Goal: Task Accomplishment & Management: Use online tool/utility

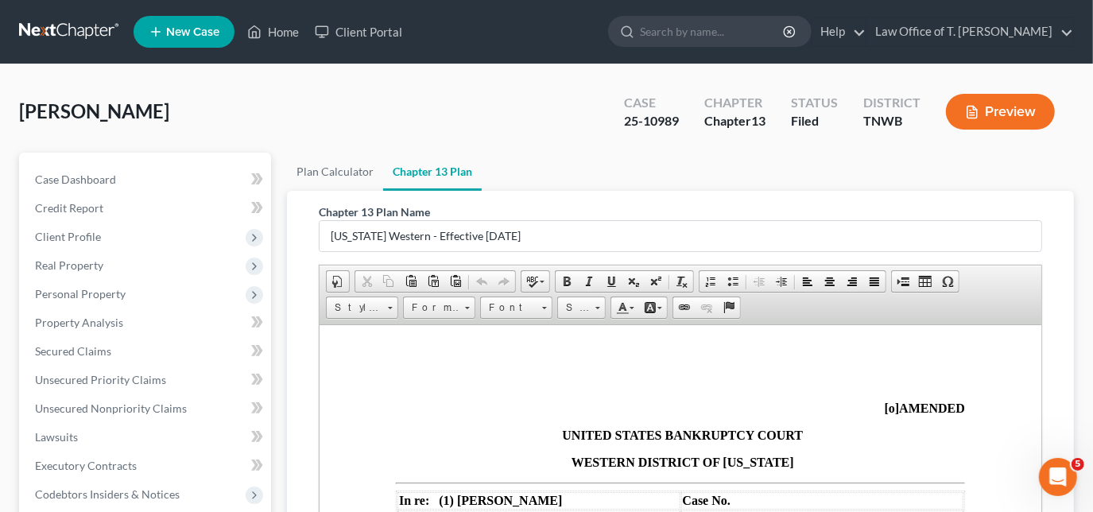
scroll to position [2313, 0]
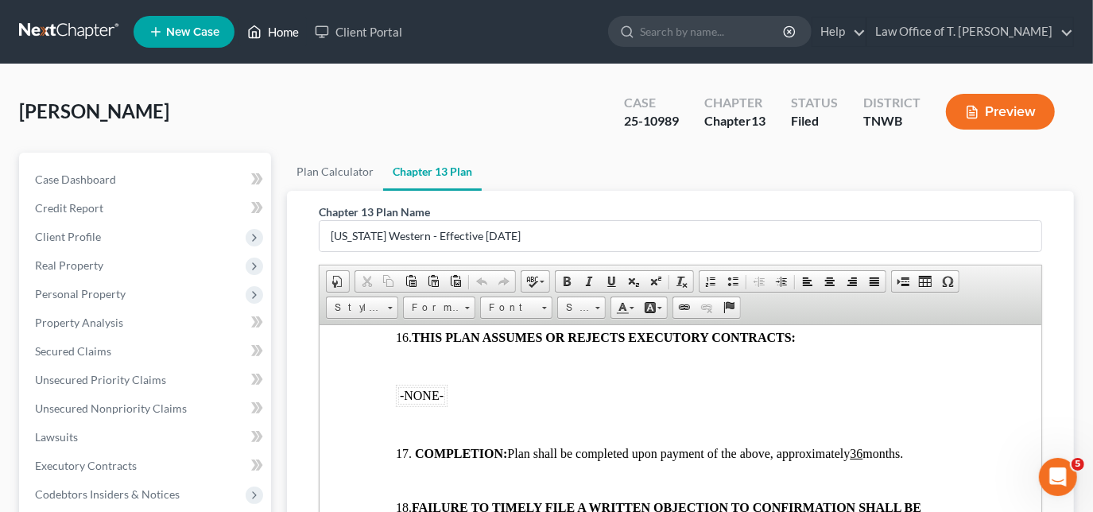
click at [282, 39] on link "Home" at bounding box center [273, 31] width 68 height 29
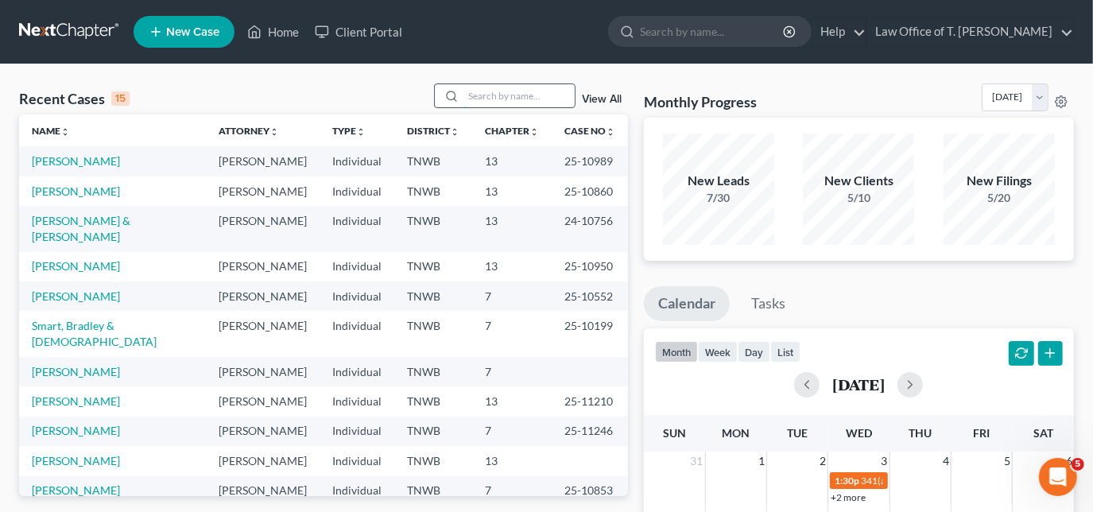
click at [486, 97] on input "search" at bounding box center [519, 95] width 111 height 23
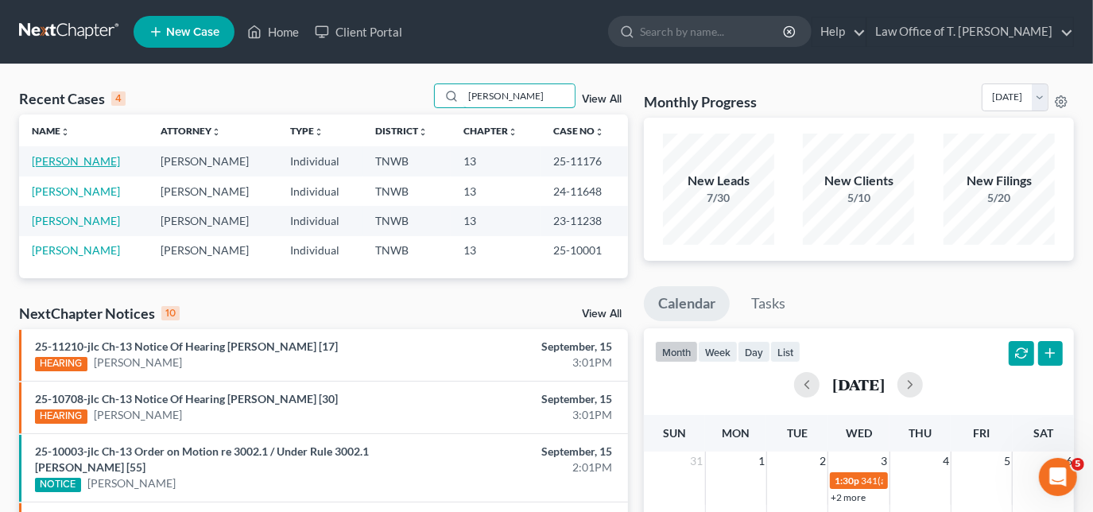
type input "[PERSON_NAME]"
click at [74, 165] on link "[PERSON_NAME]" at bounding box center [76, 161] width 88 height 14
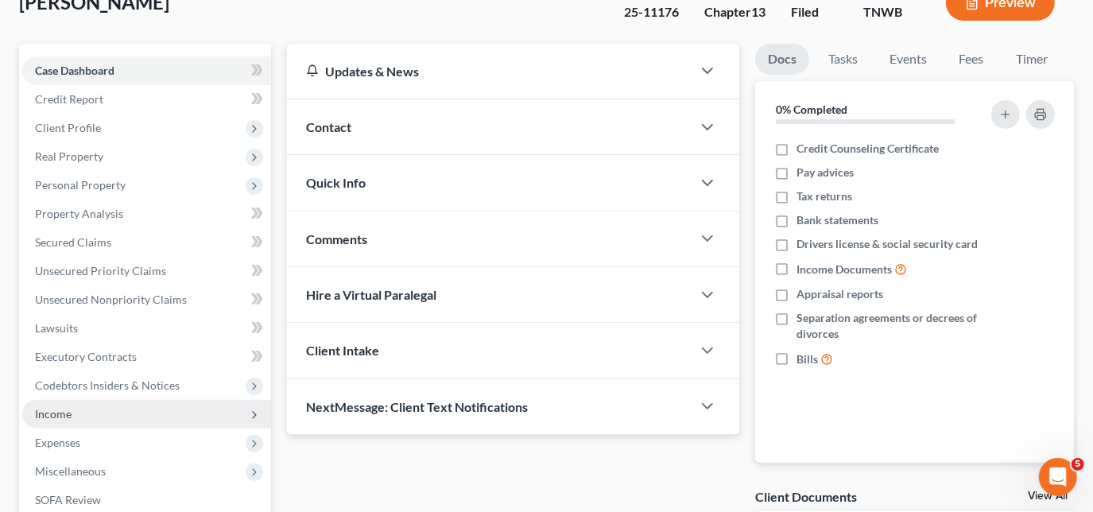
scroll to position [144, 0]
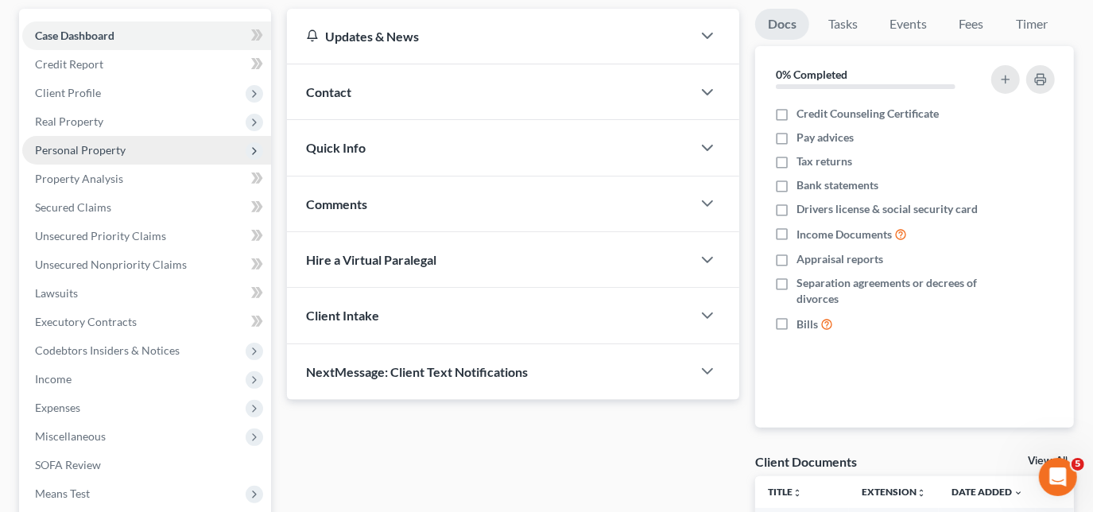
click at [83, 148] on span "Personal Property" at bounding box center [80, 150] width 91 height 14
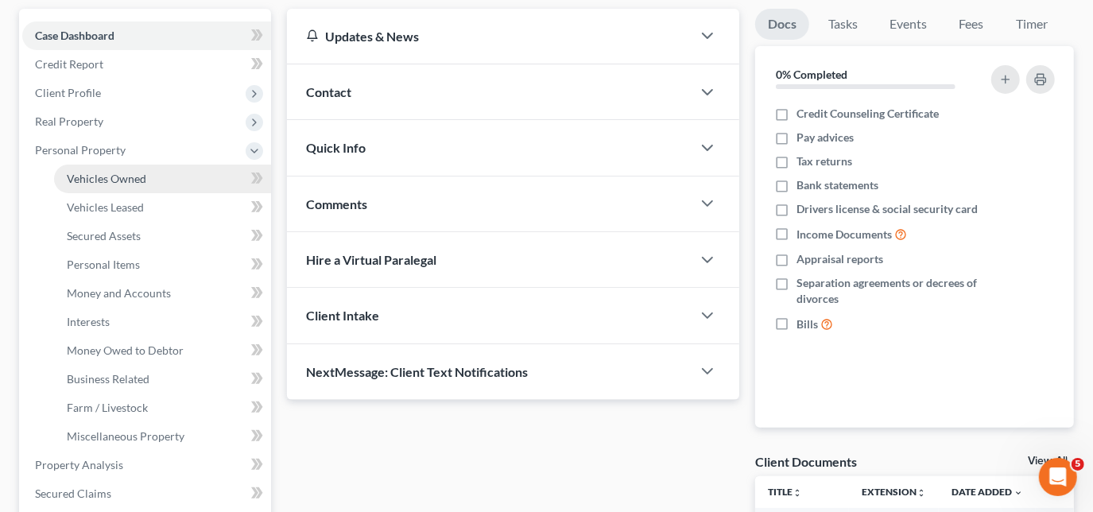
click at [126, 184] on span "Vehicles Owned" at bounding box center [107, 179] width 80 height 14
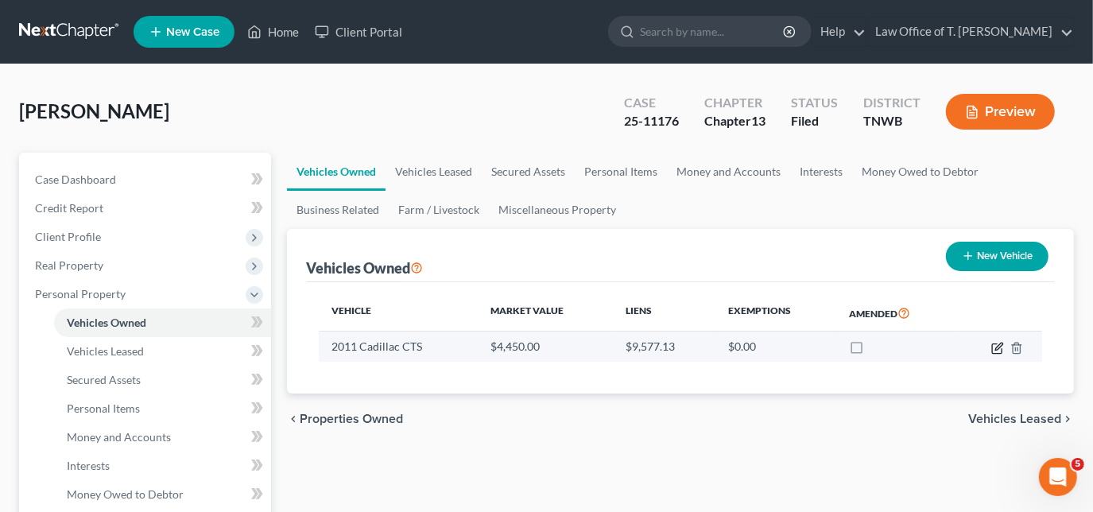
drag, startPoint x: 997, startPoint y: 350, endPoint x: 989, endPoint y: 349, distance: 8.0
click at [998, 350] on icon "button" at bounding box center [997, 348] width 13 height 13
select select "0"
select select "15"
select select "2"
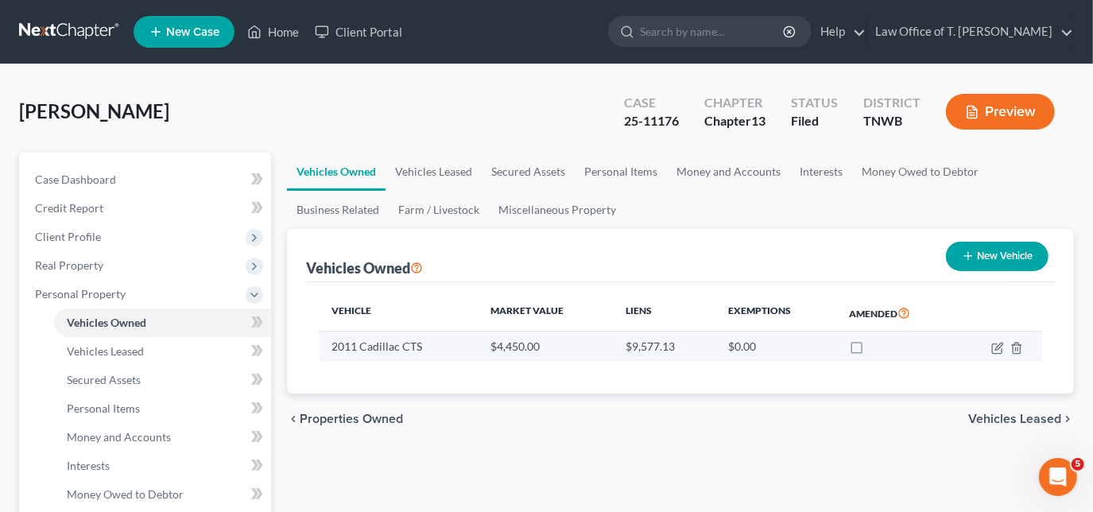
select select "0"
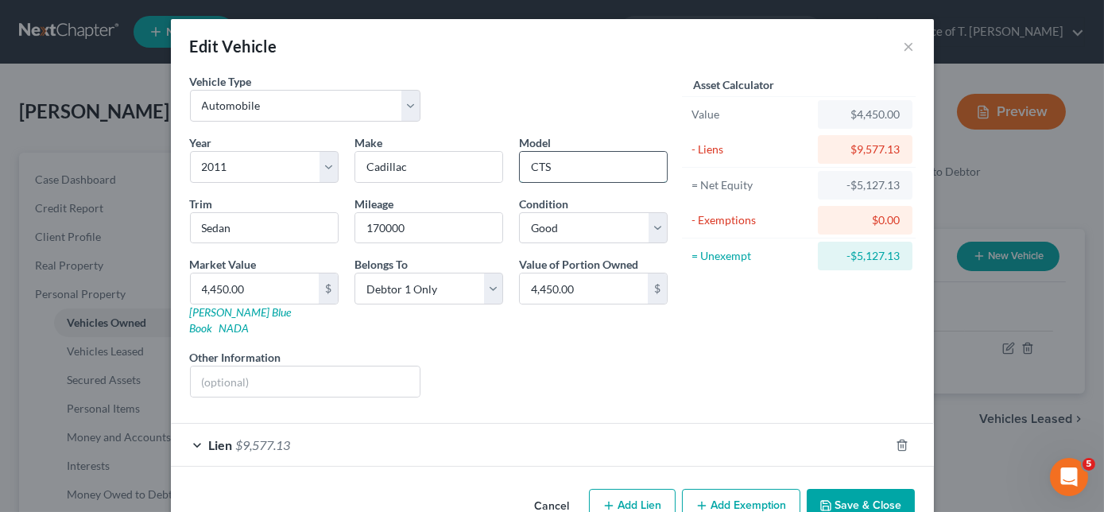
click at [557, 169] on input "CTS" at bounding box center [593, 167] width 147 height 30
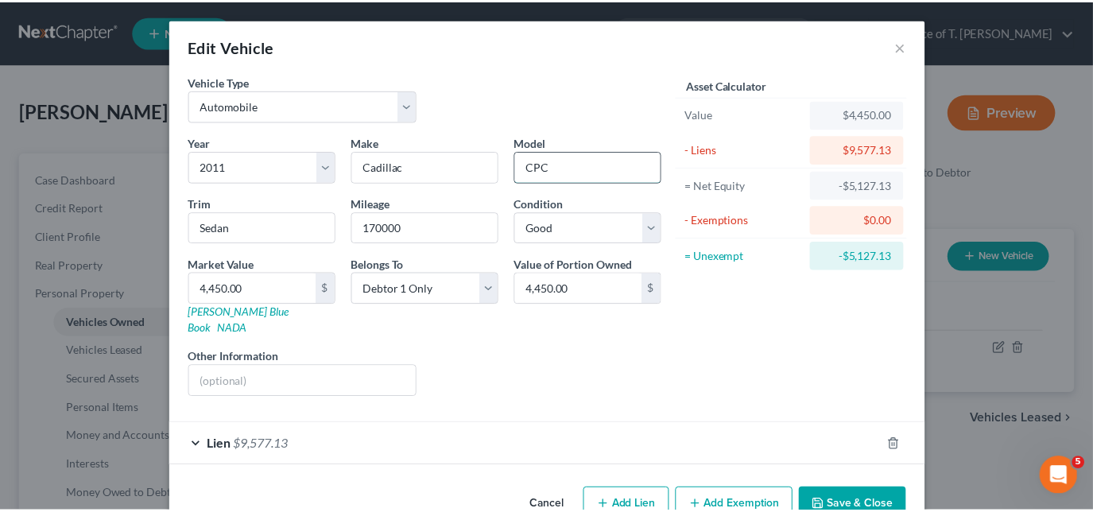
scroll to position [23, 0]
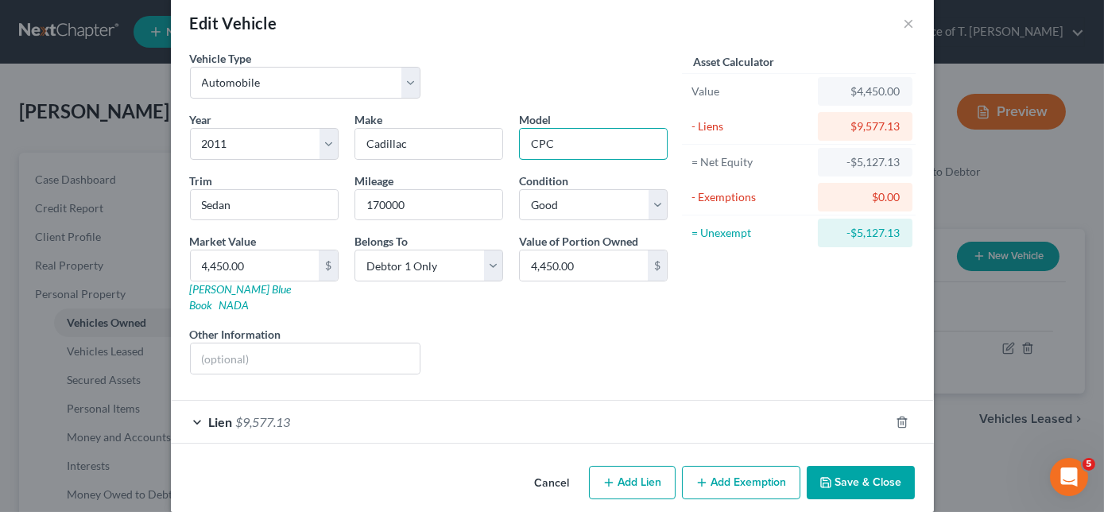
type input "CPC"
click at [861, 466] on button "Save & Close" at bounding box center [861, 482] width 108 height 33
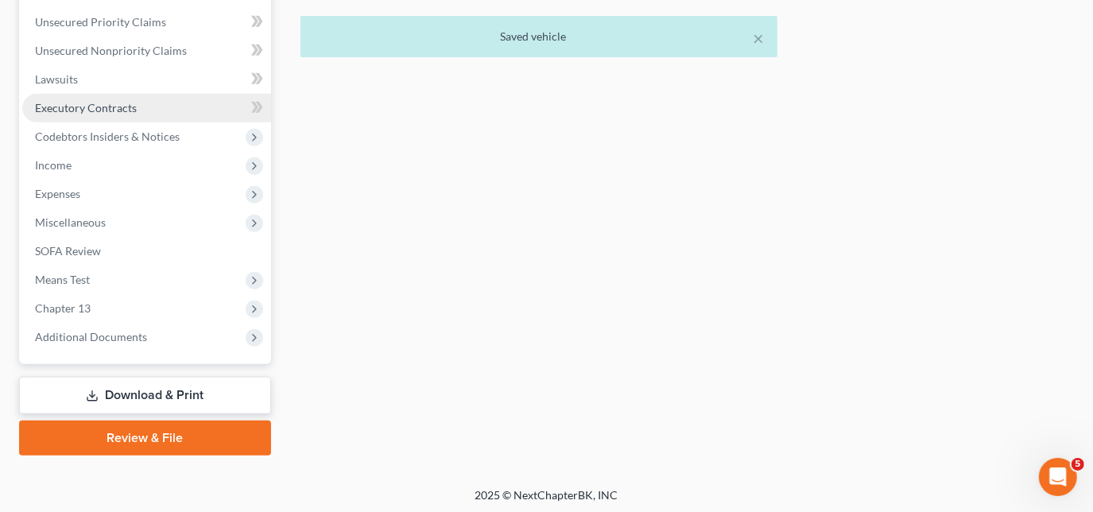
scroll to position [646, 0]
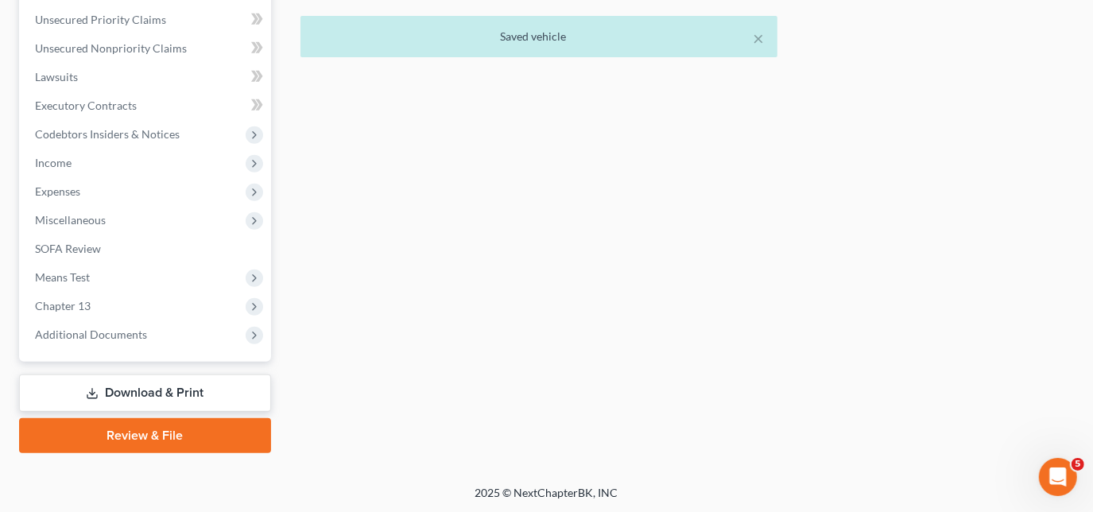
click at [152, 393] on link "Download & Print" at bounding box center [145, 392] width 252 height 37
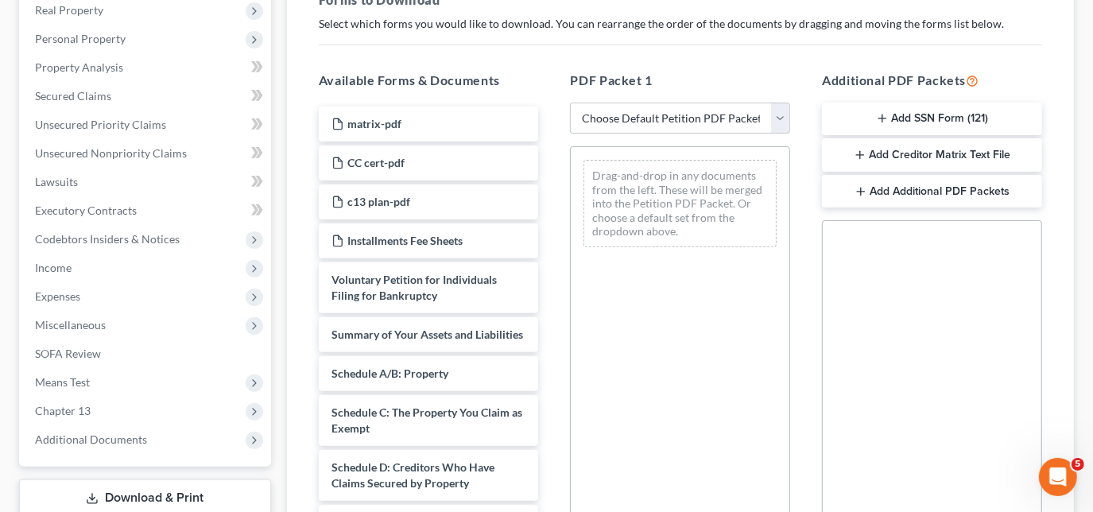
scroll to position [289, 0]
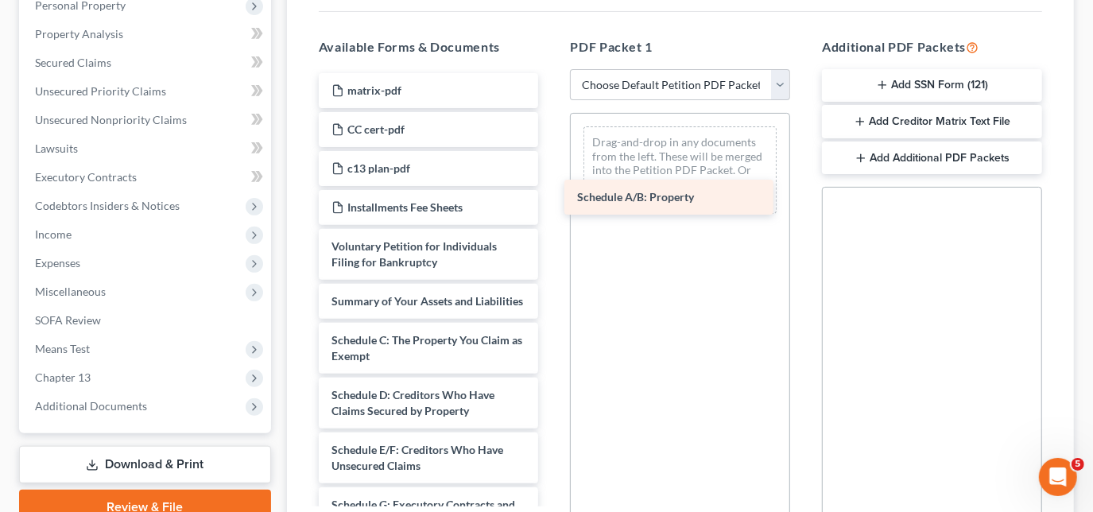
drag, startPoint x: 385, startPoint y: 356, endPoint x: 631, endPoint y: 182, distance: 301.1
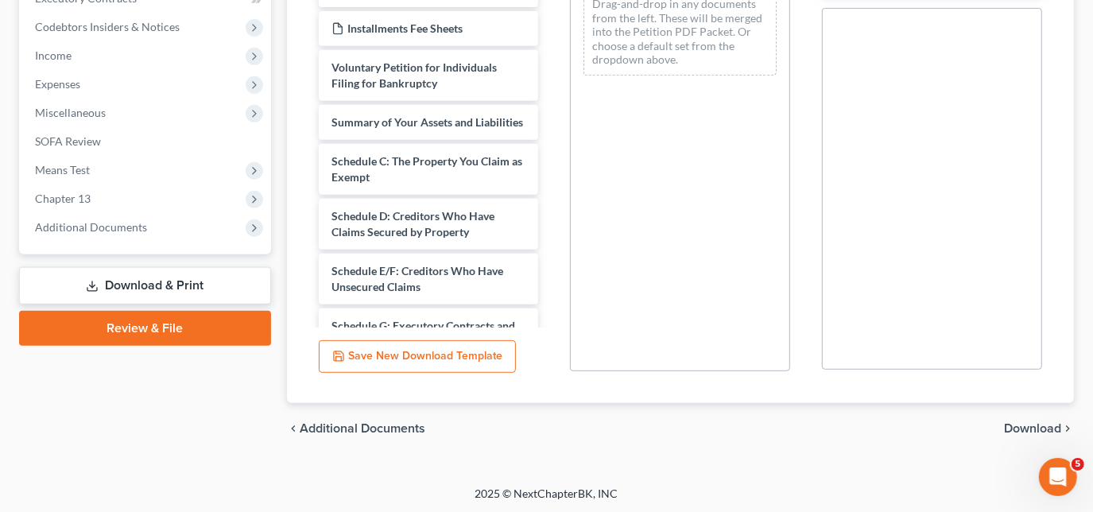
scroll to position [468, 0]
click at [1021, 427] on span "Download" at bounding box center [1032, 427] width 57 height 13
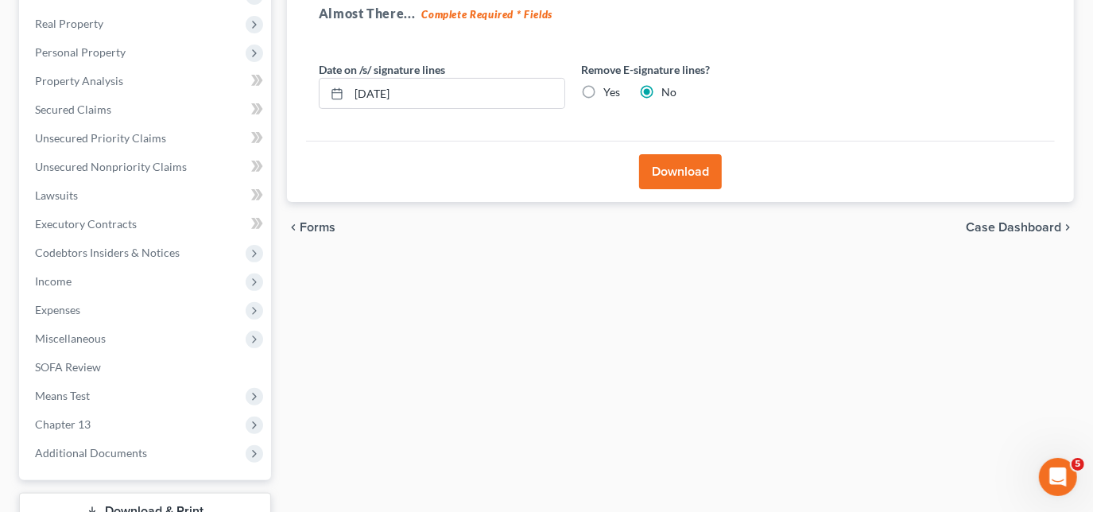
scroll to position [216, 0]
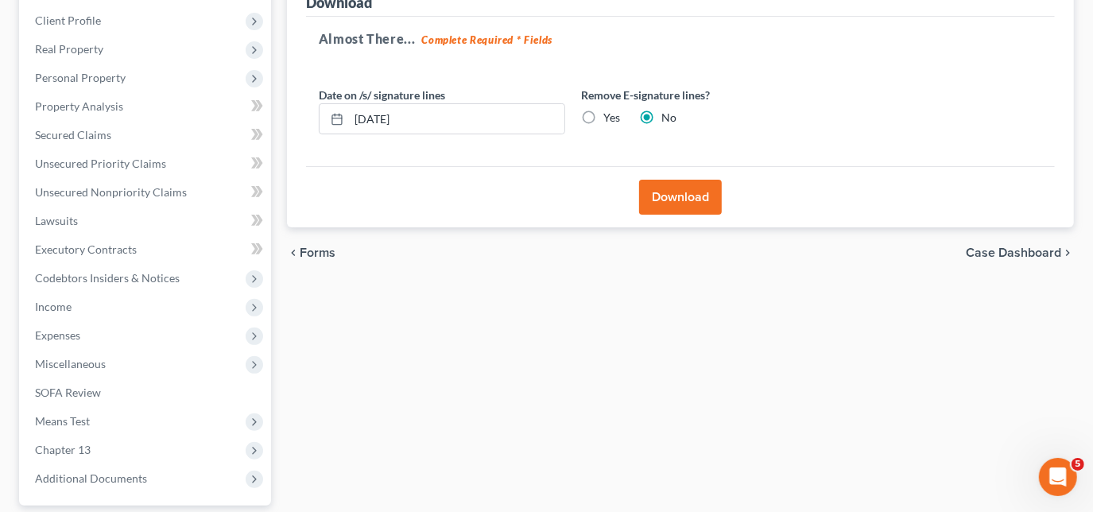
click at [693, 197] on button "Download" at bounding box center [680, 197] width 83 height 35
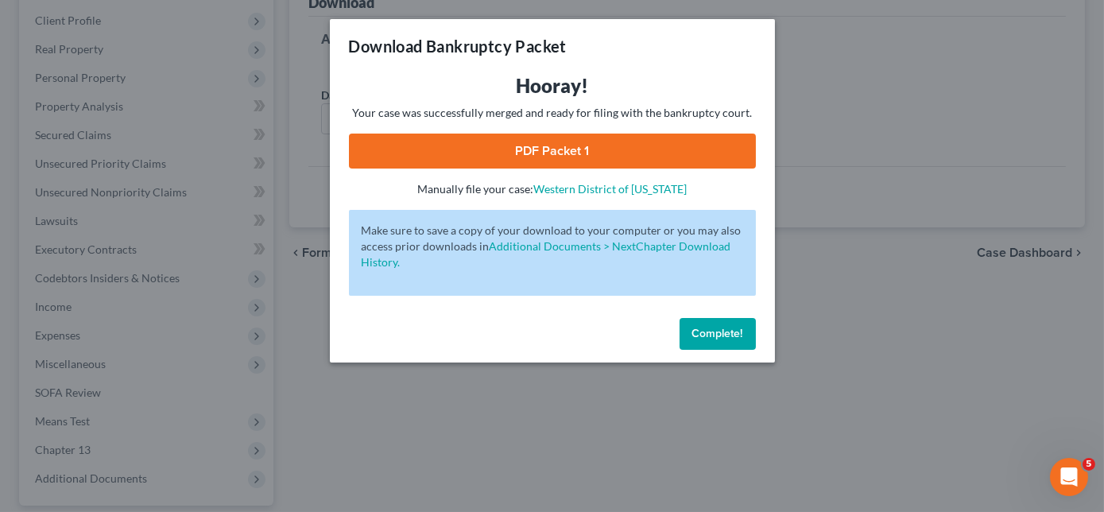
click at [568, 147] on link "PDF Packet 1" at bounding box center [552, 151] width 407 height 35
click at [720, 340] on button "Complete!" at bounding box center [718, 334] width 76 height 32
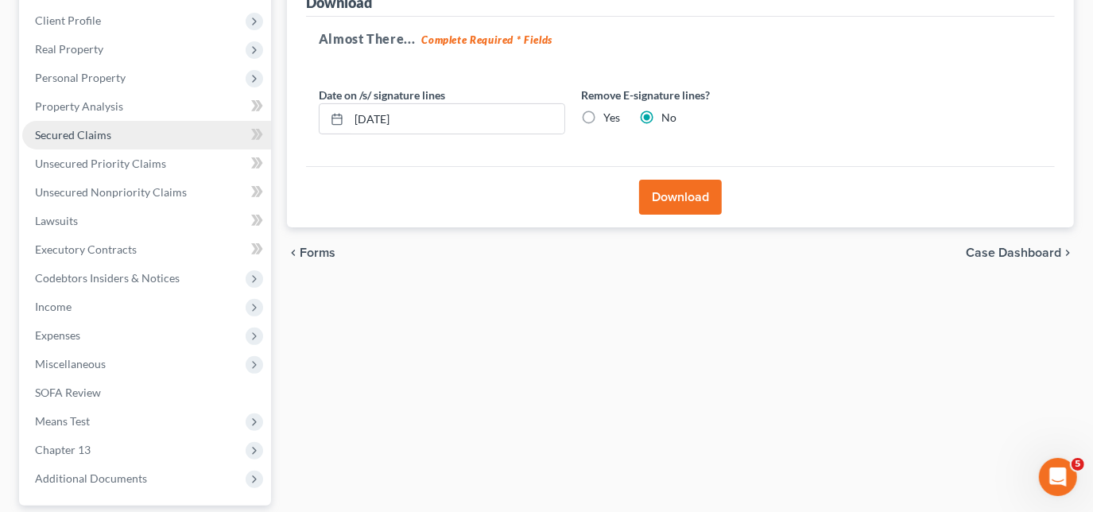
click at [74, 142] on link "Secured Claims" at bounding box center [146, 135] width 249 height 29
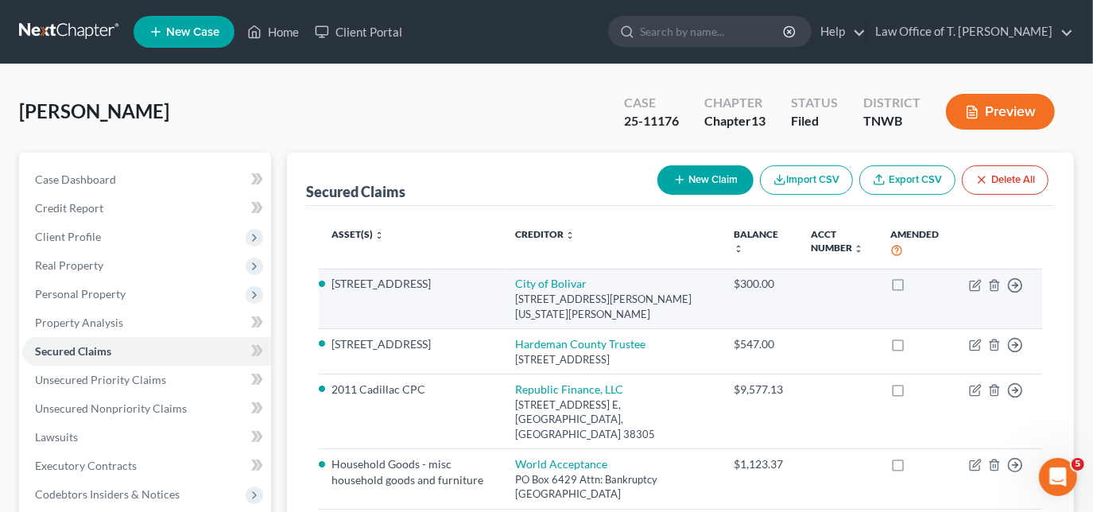
scroll to position [72, 0]
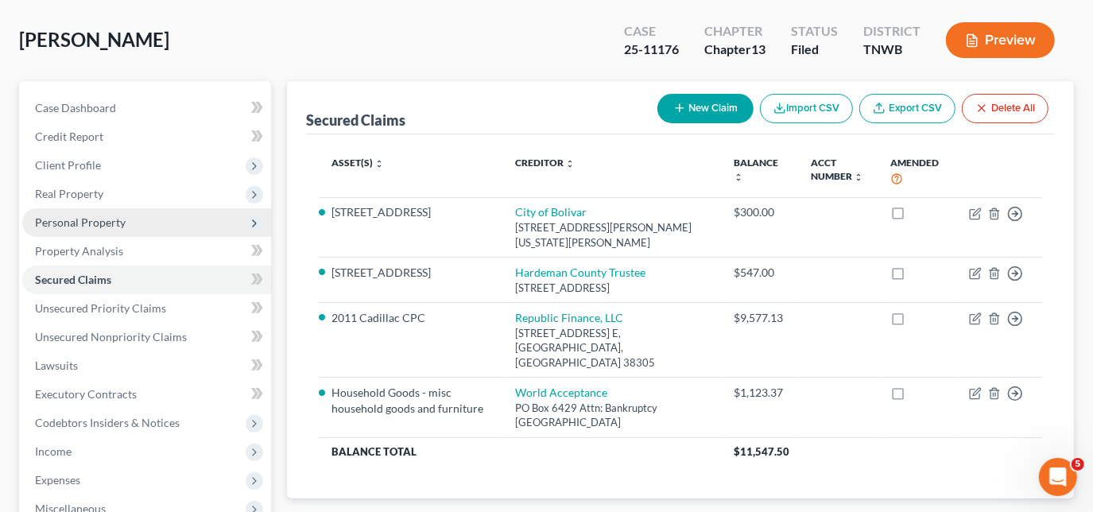
click at [84, 218] on span "Personal Property" at bounding box center [80, 222] width 91 height 14
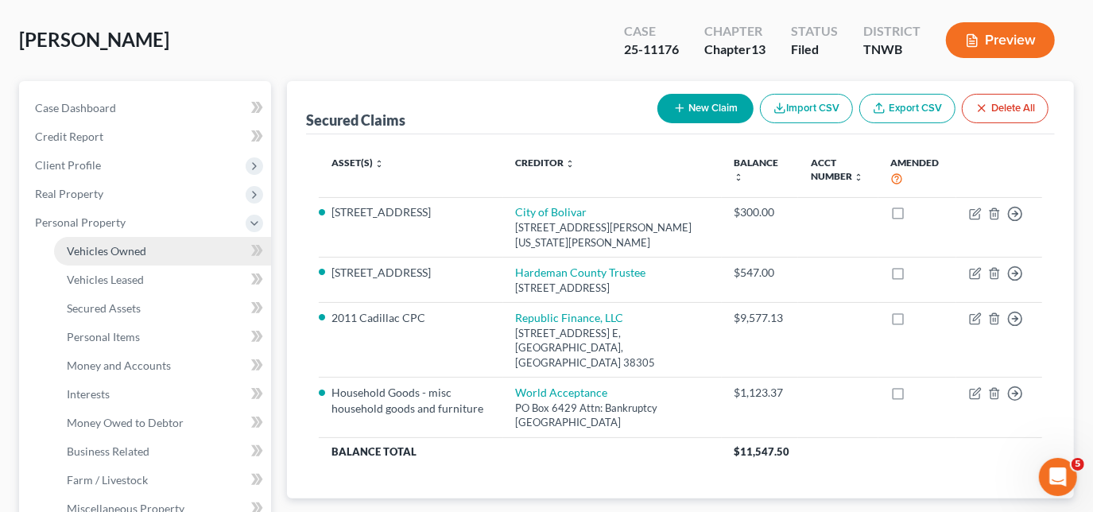
click at [130, 250] on span "Vehicles Owned" at bounding box center [107, 251] width 80 height 14
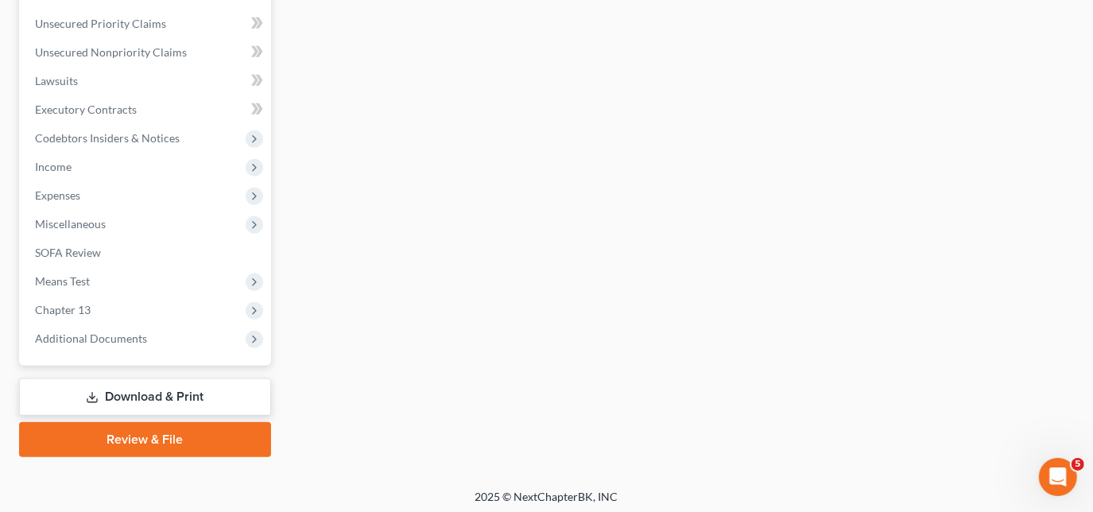
scroll to position [646, 0]
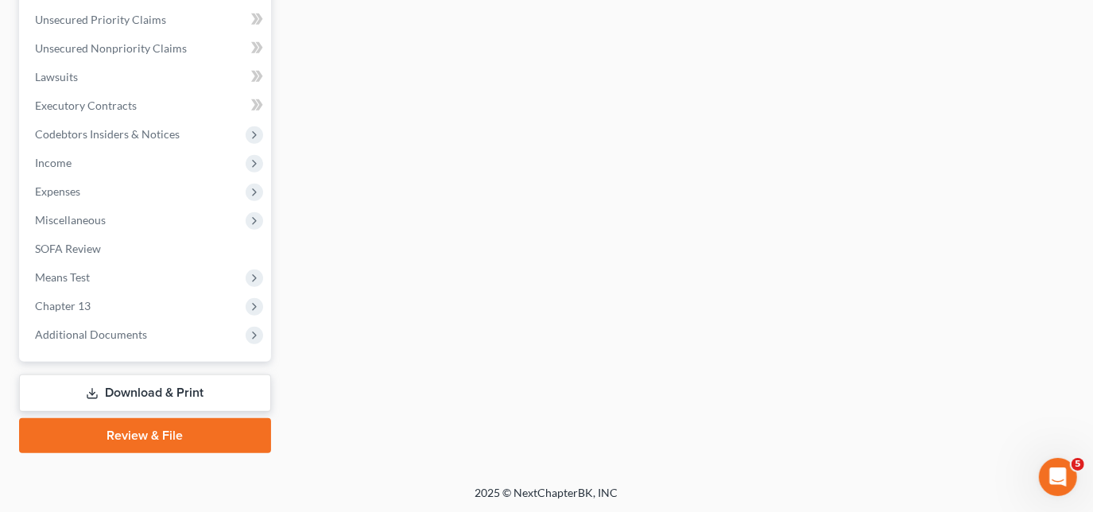
click at [141, 389] on link "Download & Print" at bounding box center [145, 392] width 252 height 37
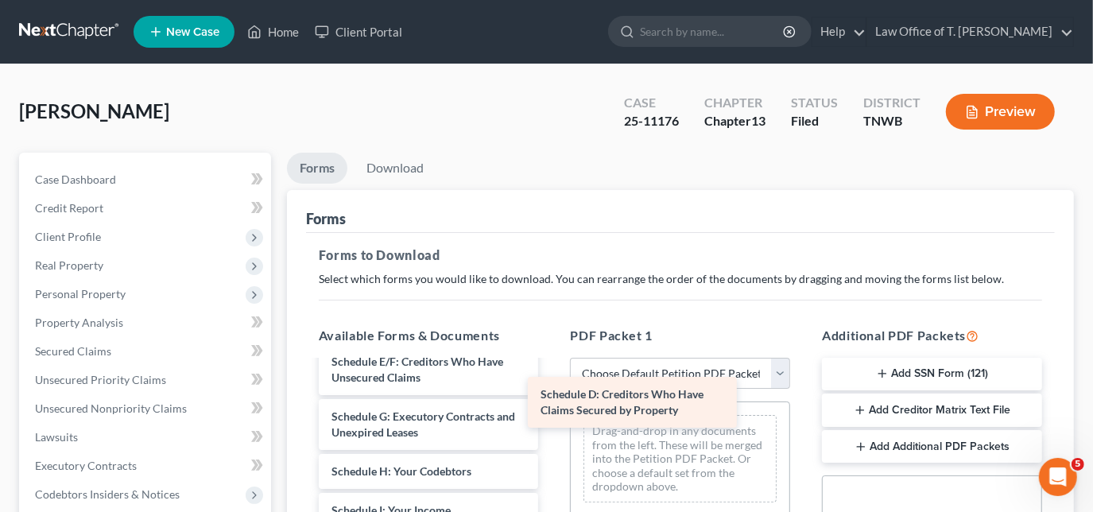
scroll to position [306, 0]
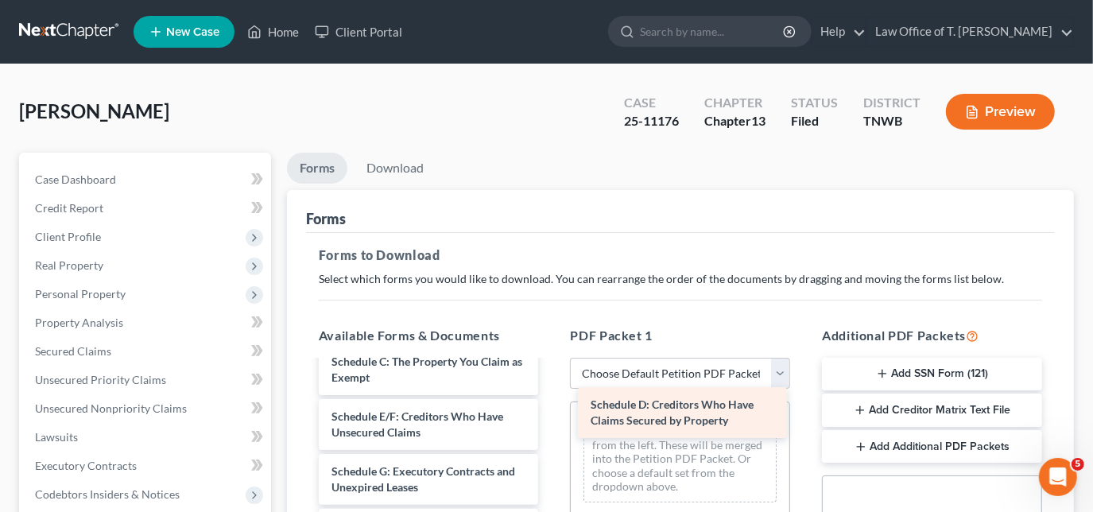
drag, startPoint x: 390, startPoint y: 389, endPoint x: 650, endPoint y: 417, distance: 260.8
click at [552, 417] on div "Schedule D: Creditors Who Have Claims Secured by Property matrix-pdf CC cert-pd…" at bounding box center [429, 507] width 246 height 902
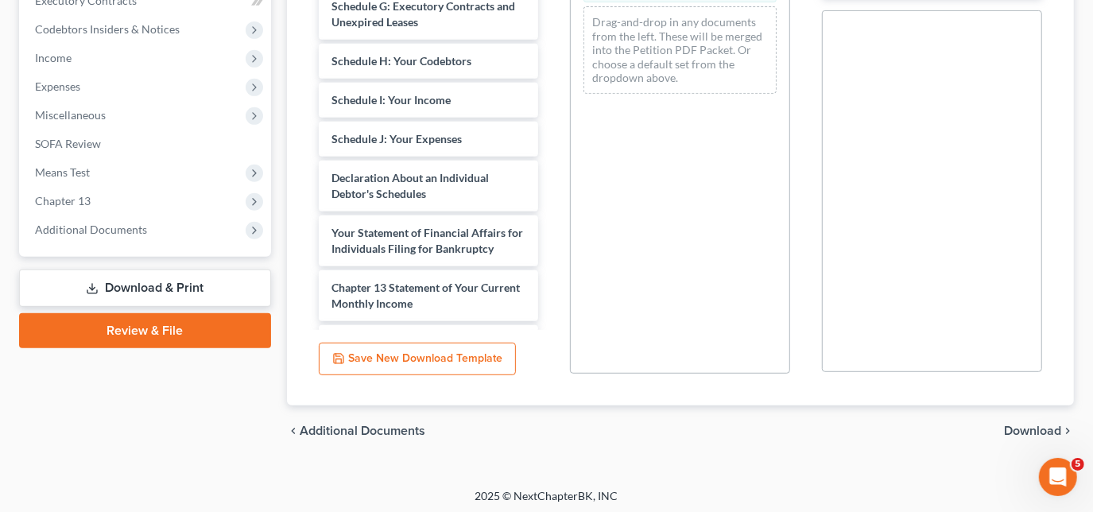
scroll to position [468, 0]
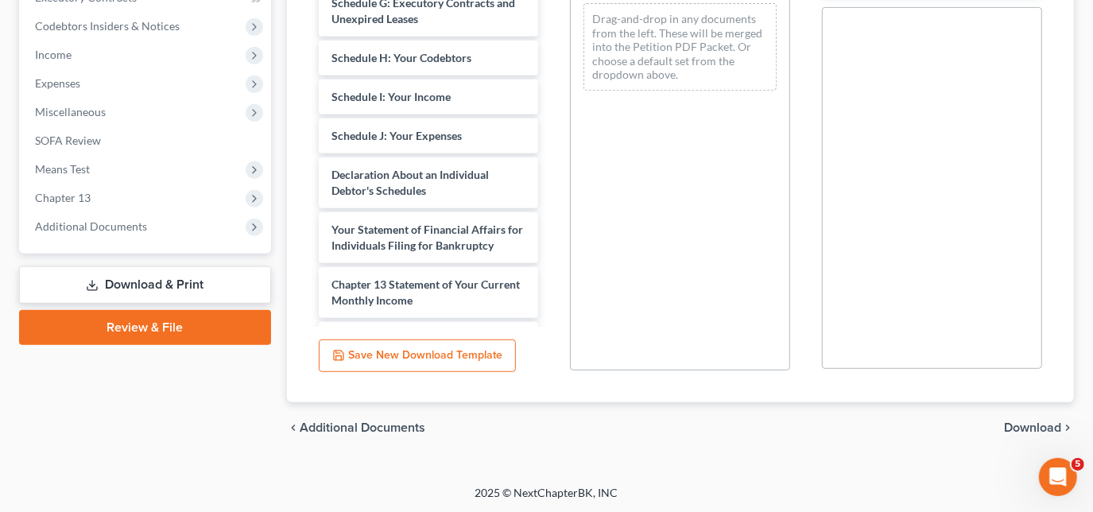
click at [1023, 416] on div "chevron_left Additional Documents Download chevron_right" at bounding box center [680, 427] width 787 height 51
click at [1013, 422] on span "Download" at bounding box center [1032, 427] width 57 height 13
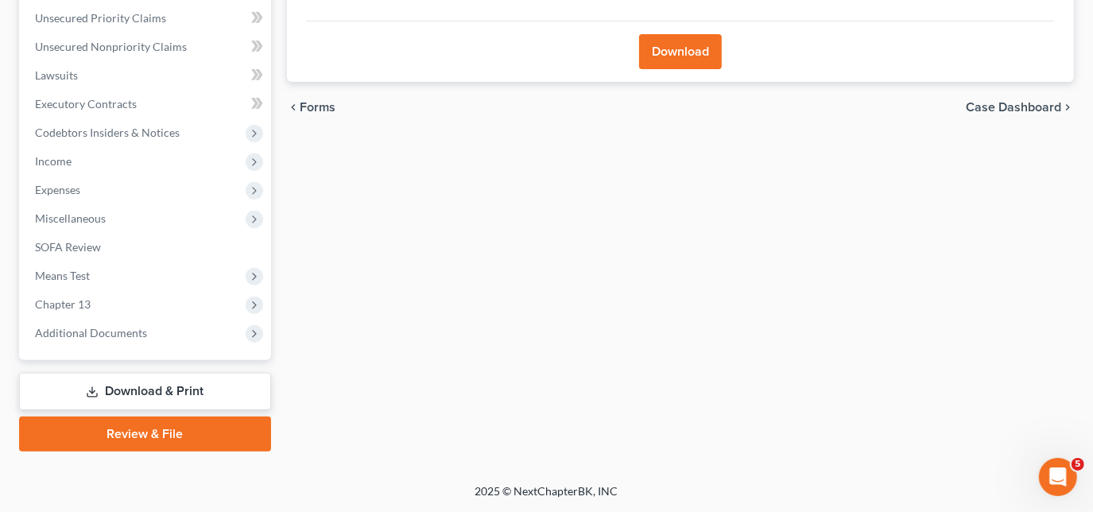
scroll to position [360, 0]
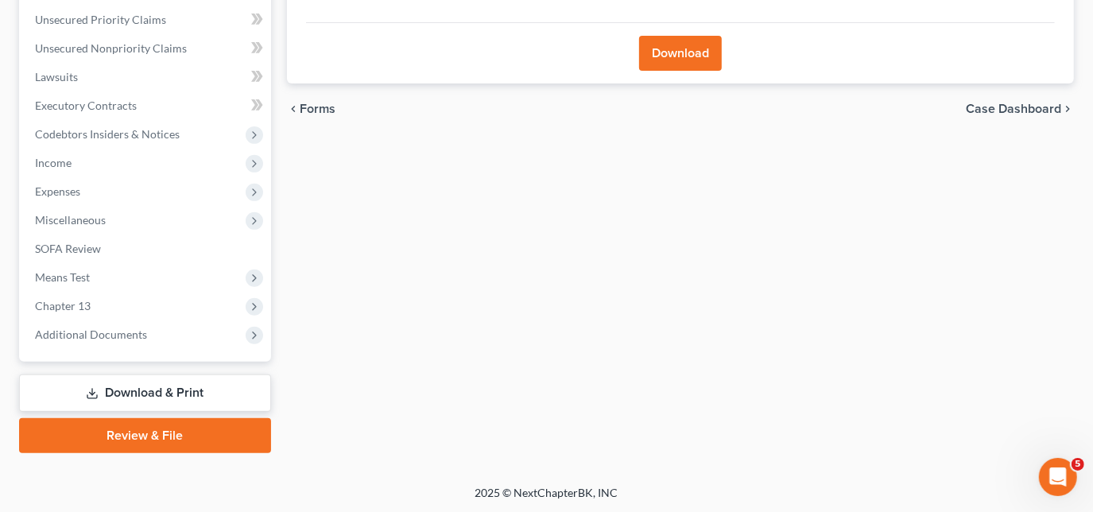
click at [687, 67] on button "Download" at bounding box center [680, 53] width 83 height 35
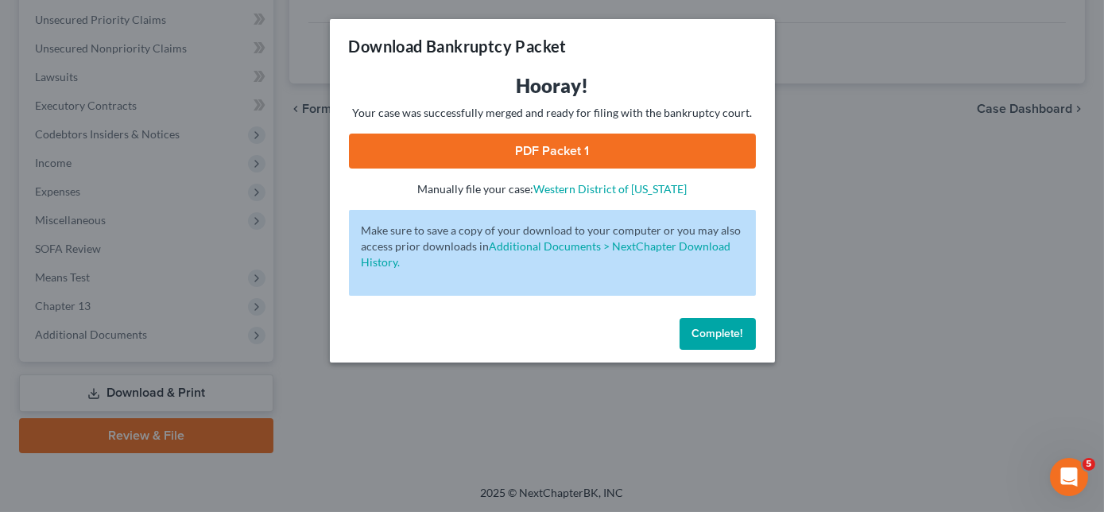
click at [597, 142] on link "PDF Packet 1" at bounding box center [552, 151] width 407 height 35
drag, startPoint x: 744, startPoint y: 336, endPoint x: 720, endPoint y: 320, distance: 29.1
click at [744, 337] on button "Complete!" at bounding box center [718, 334] width 76 height 32
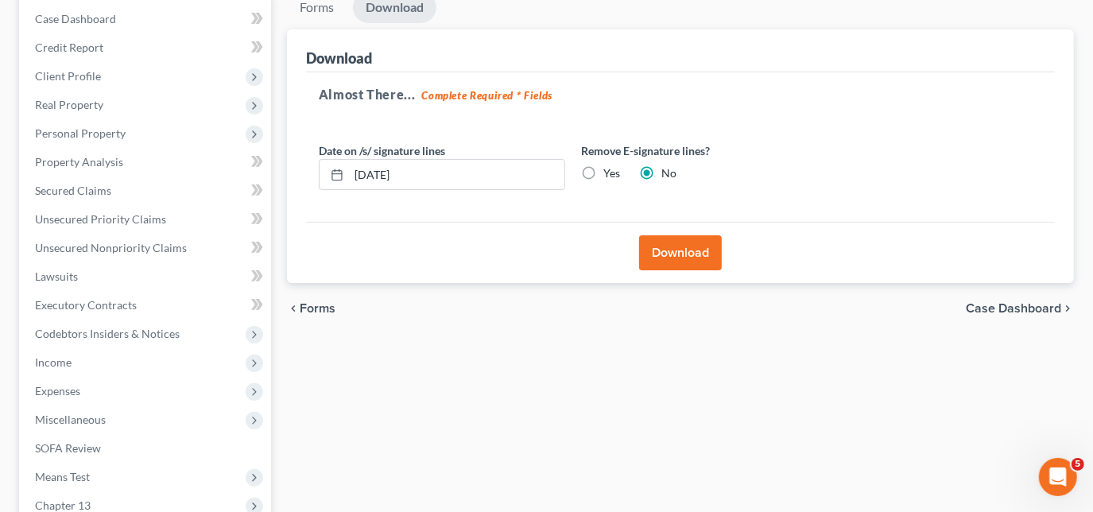
scroll to position [0, 0]
